Goal: Task Accomplishment & Management: Complete application form

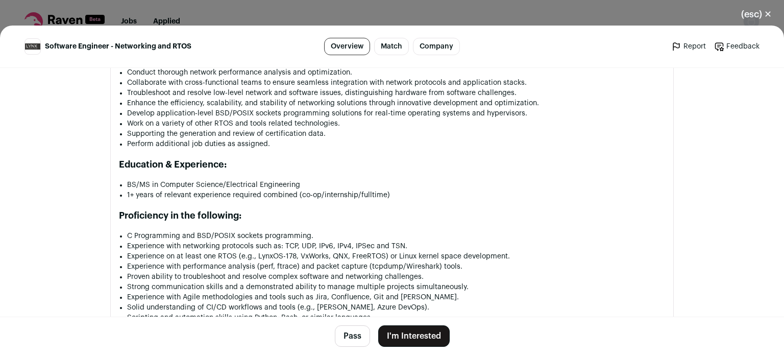
scroll to position [930, 0]
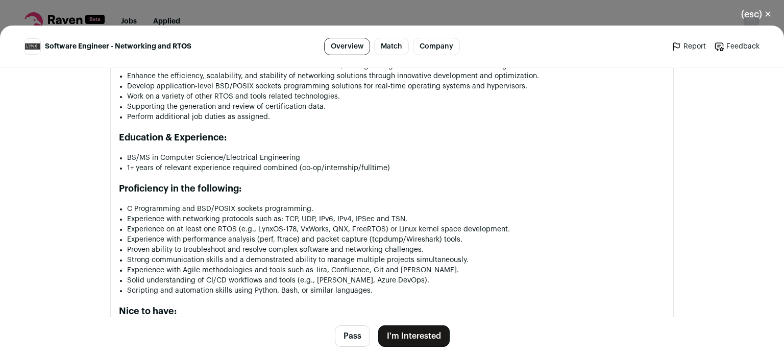
click at [405, 335] on button "I'm Interested" at bounding box center [413, 335] width 71 height 21
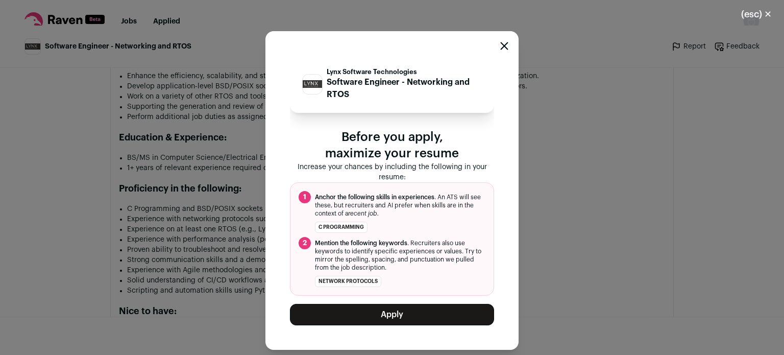
click at [399, 318] on button "Apply" at bounding box center [392, 314] width 204 height 21
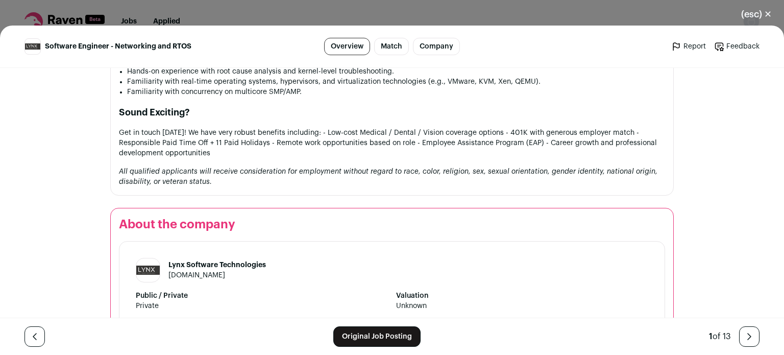
scroll to position [1433, 0]
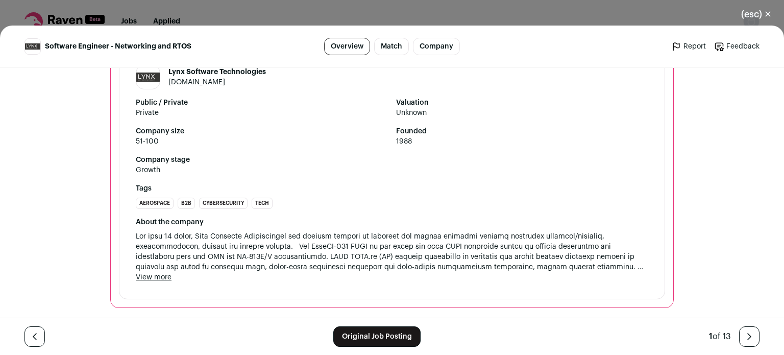
click at [745, 16] on button "(esc) ✕" at bounding box center [755, 14] width 55 height 22
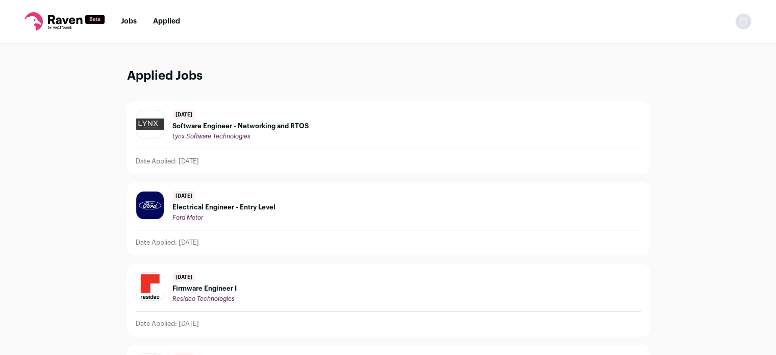
click at [131, 19] on link "Jobs" at bounding box center [129, 21] width 16 height 7
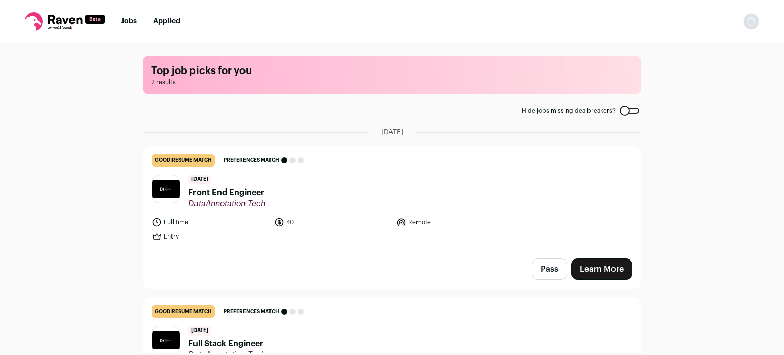
scroll to position [52, 0]
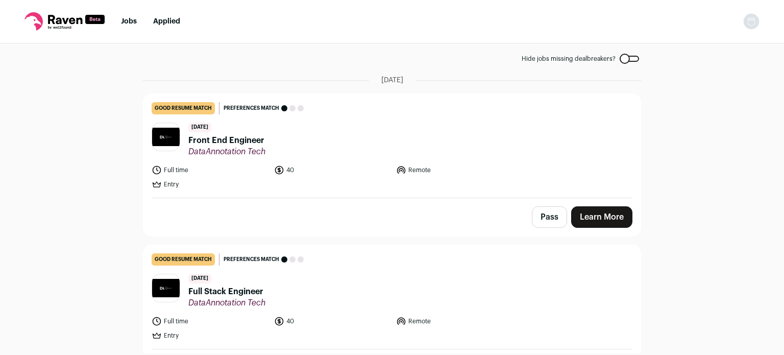
click at [210, 140] on span "Front End Engineer" at bounding box center [226, 140] width 77 height 12
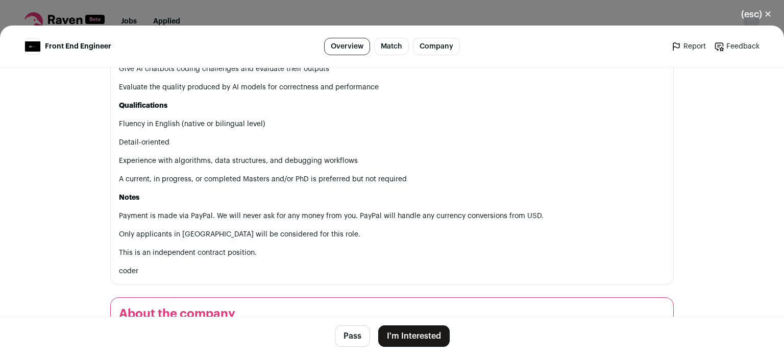
scroll to position [794, 0]
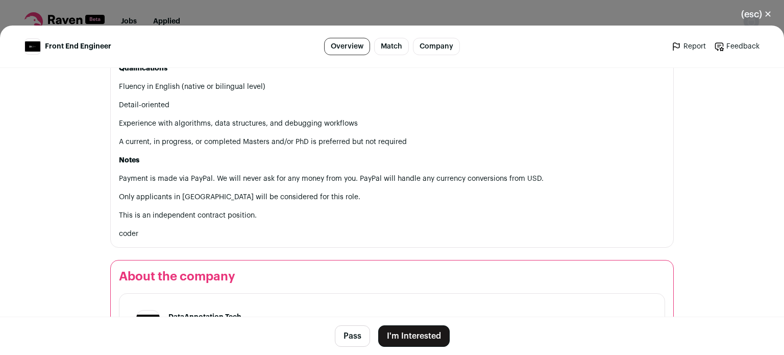
click at [349, 337] on button "Pass" at bounding box center [352, 335] width 35 height 21
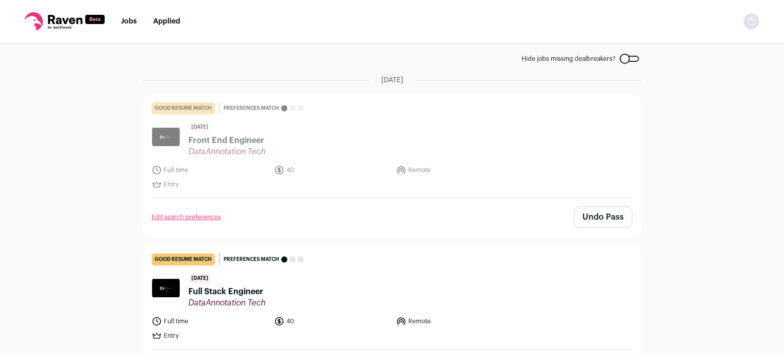
scroll to position [85, 0]
